Goal: Transaction & Acquisition: Book appointment/travel/reservation

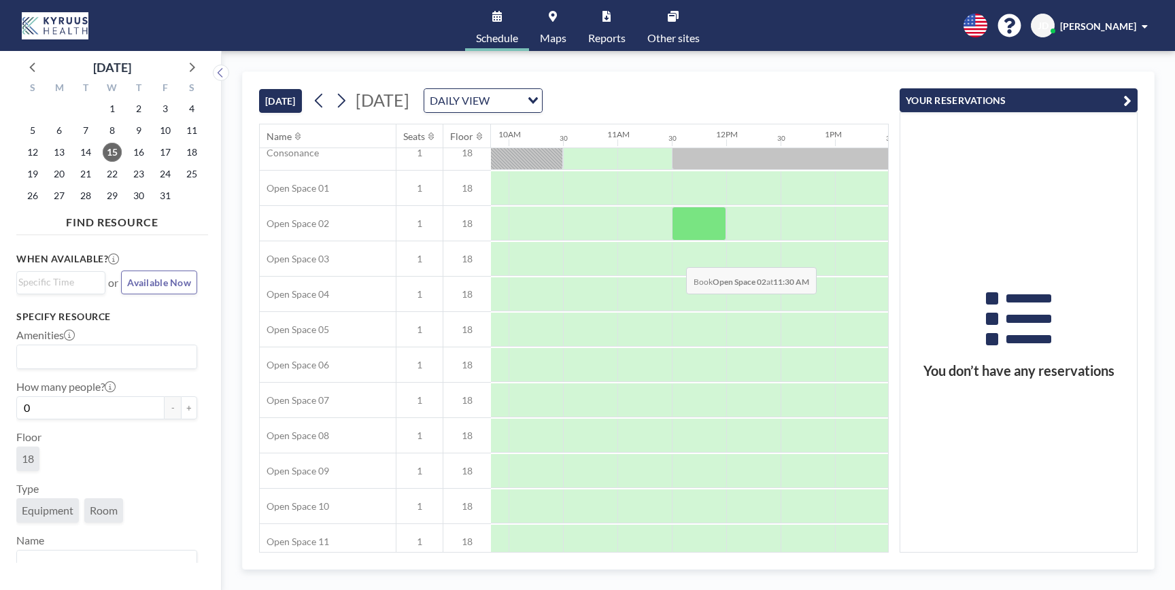
scroll to position [0, 1070]
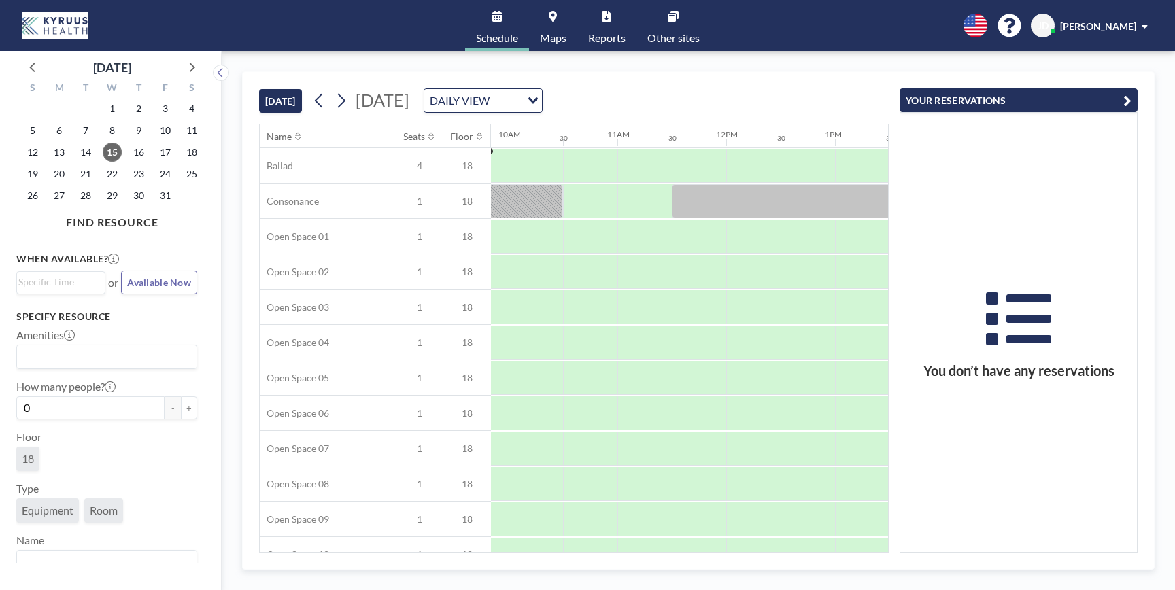
click at [668, 18] on icon at bounding box center [673, 16] width 11 height 11
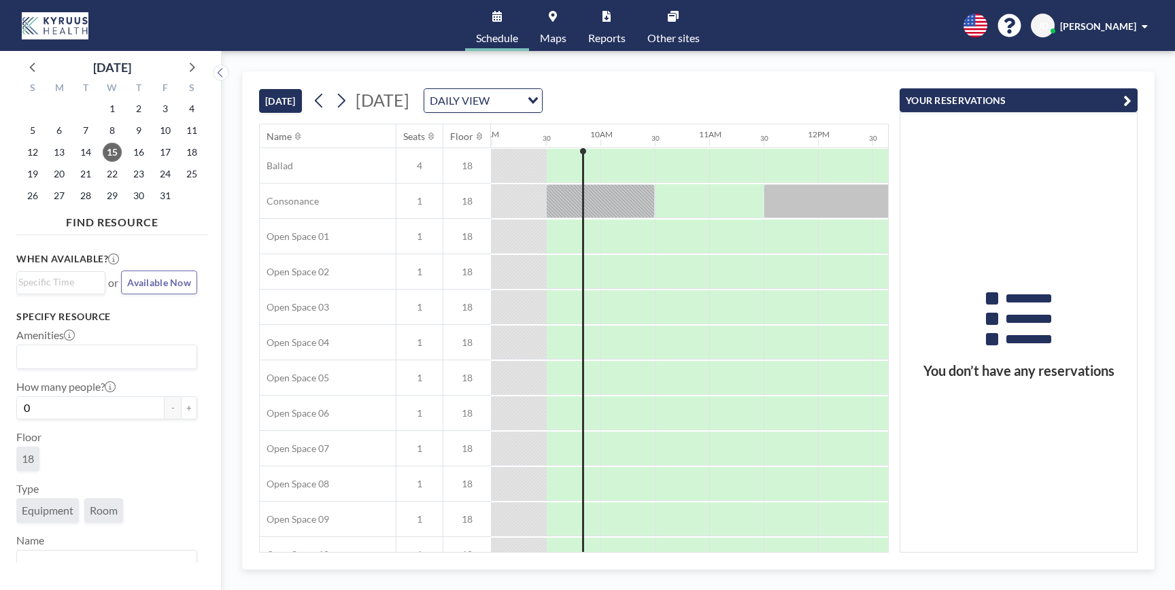
scroll to position [0, 979]
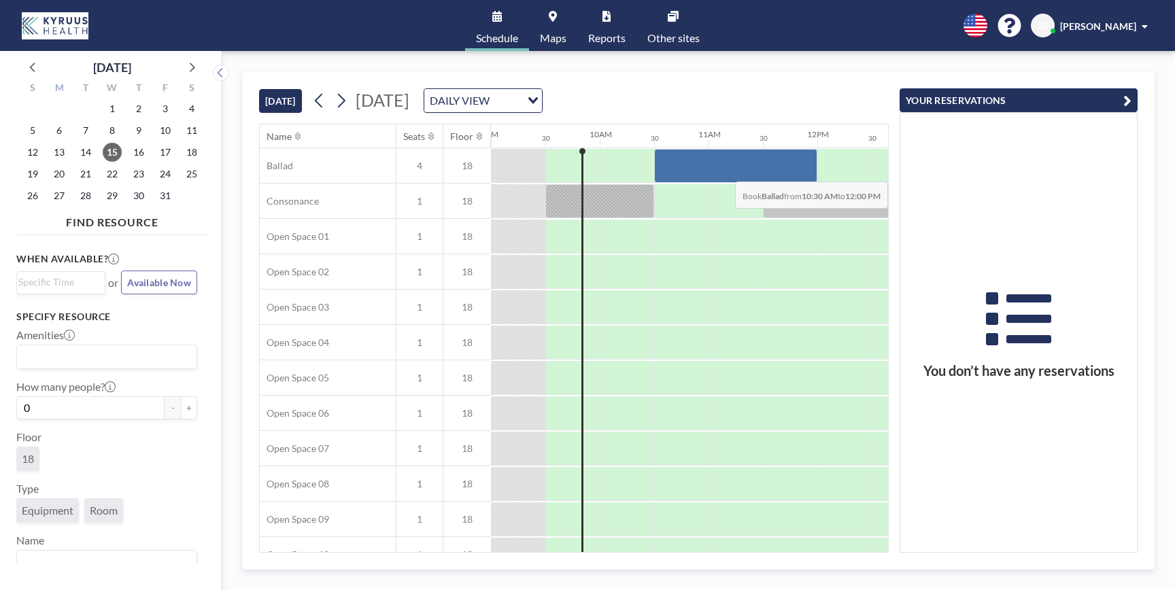
drag, startPoint x: 668, startPoint y: 172, endPoint x: 776, endPoint y: 171, distance: 107.4
click at [776, 171] on div at bounding box center [735, 166] width 163 height 34
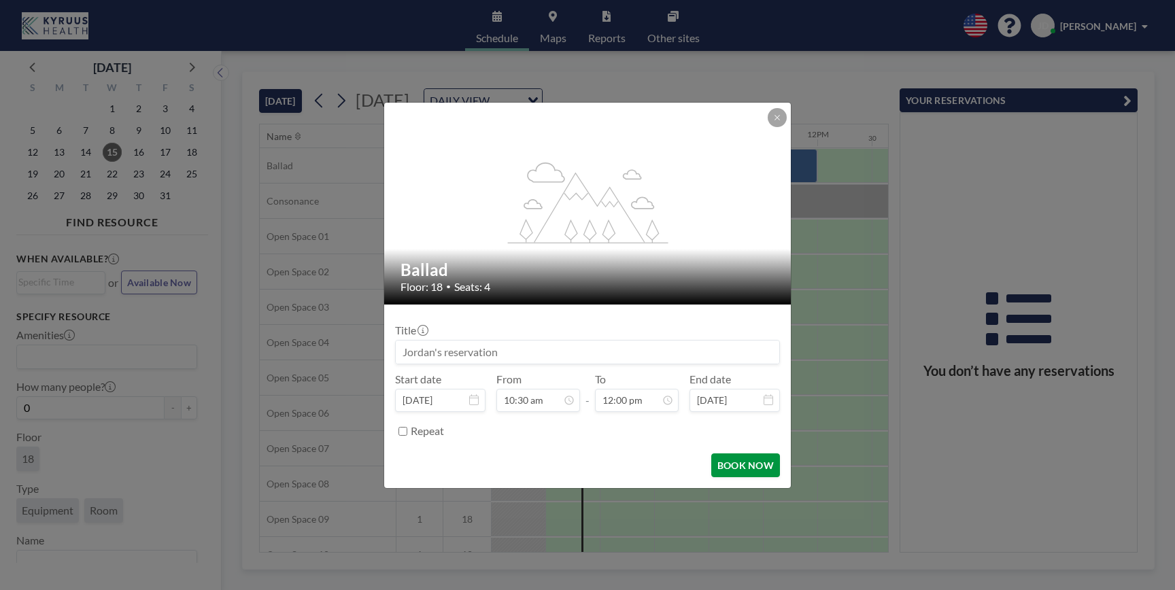
click at [741, 466] on button "BOOK NOW" at bounding box center [745, 465] width 69 height 24
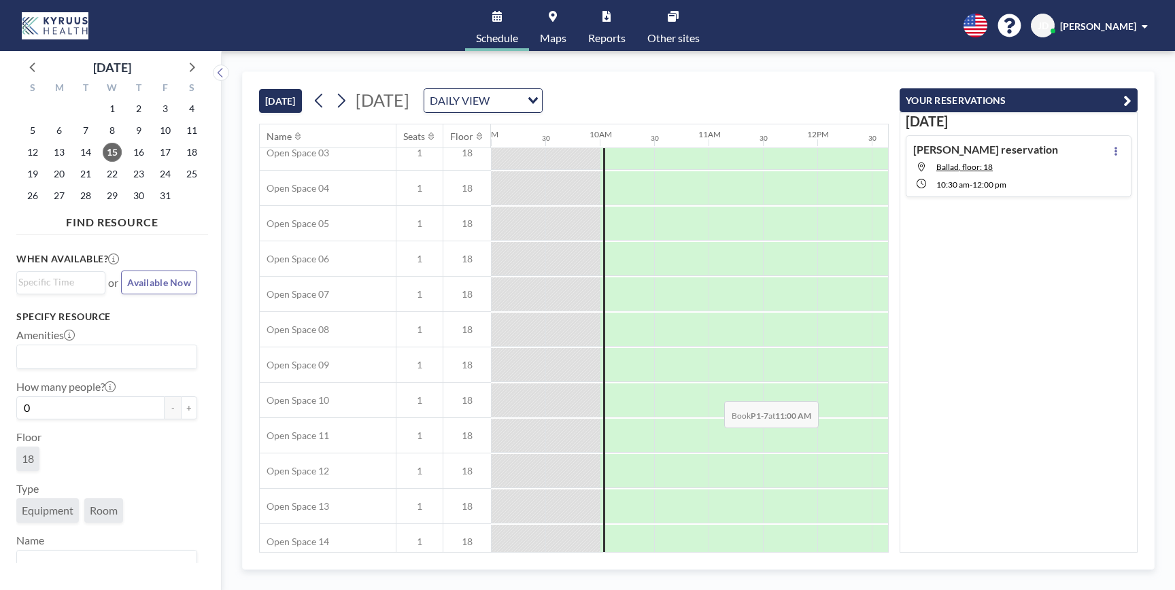
scroll to position [0, 979]
